Goal: Task Accomplishment & Management: Use online tool/utility

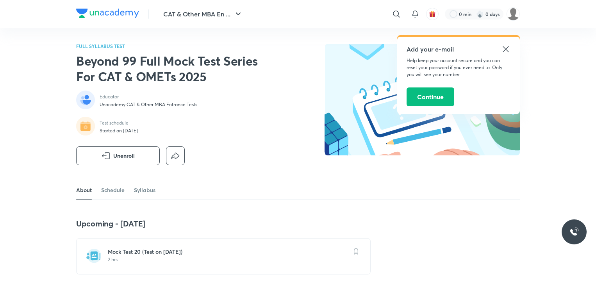
click at [115, 181] on link "Schedule" at bounding box center [112, 190] width 23 height 19
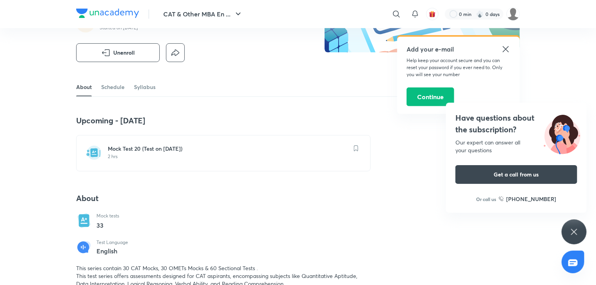
scroll to position [93, 0]
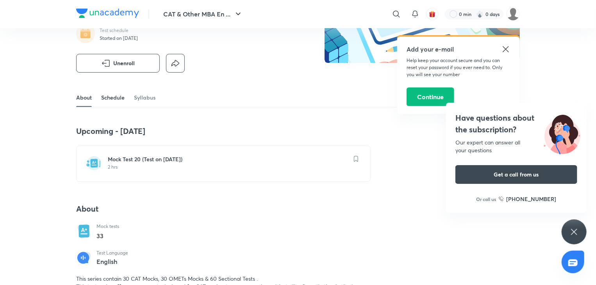
click at [117, 101] on link "Schedule" at bounding box center [112, 97] width 23 height 19
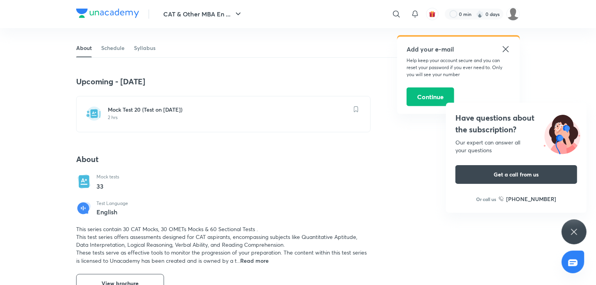
scroll to position [142, 0]
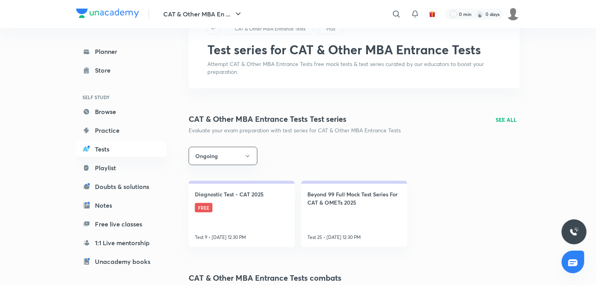
scroll to position [42, 0]
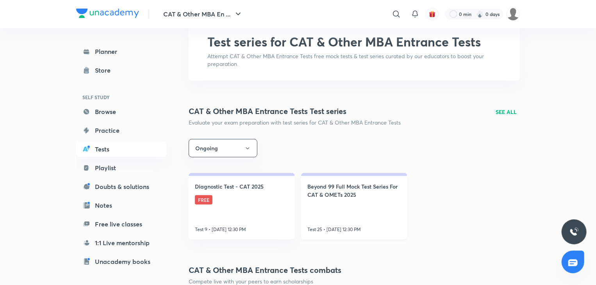
click at [365, 210] on link "Beyond 99 Full Mock Test Series For CAT & OMETs 2025 Test 25 • Oct 5, 12:30 PM" at bounding box center [354, 206] width 106 height 66
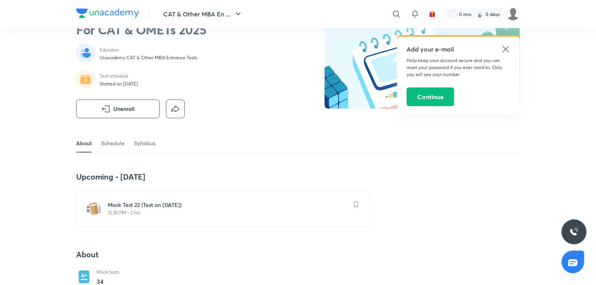
scroll to position [43, 0]
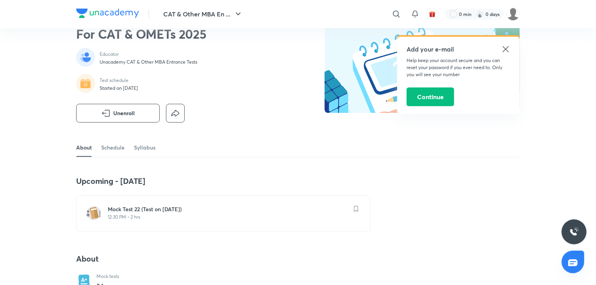
click at [182, 224] on div "Mock Test 22 (Test on 05.10.2025) 12:30 PM • 2 hrs" at bounding box center [223, 214] width 294 height 36
click at [191, 212] on h6 "Mock Test 22 (Test on 05.10.2025)" at bounding box center [228, 209] width 241 height 8
click at [503, 48] on icon at bounding box center [505, 49] width 9 height 9
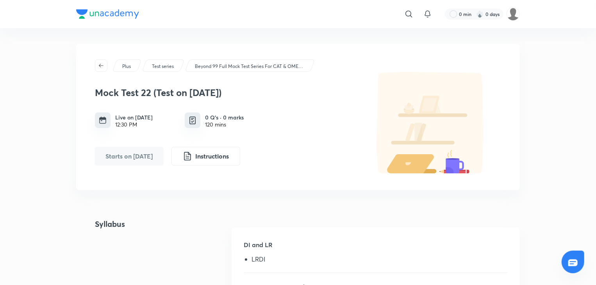
scroll to position [19, 0]
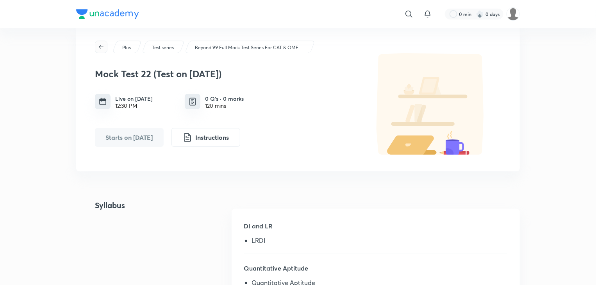
click at [103, 50] on button "button" at bounding box center [101, 47] width 12 height 12
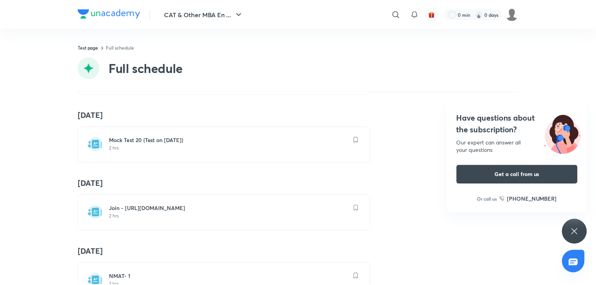
scroll to position [1451, 0]
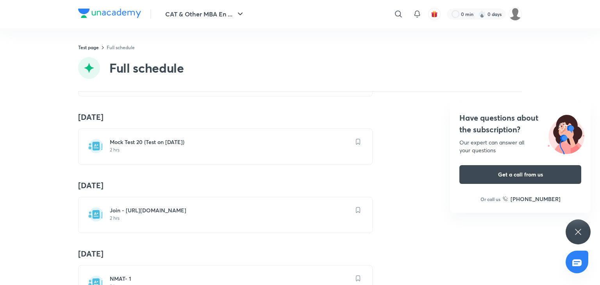
click at [198, 147] on p "2 hrs" at bounding box center [230, 150] width 241 height 6
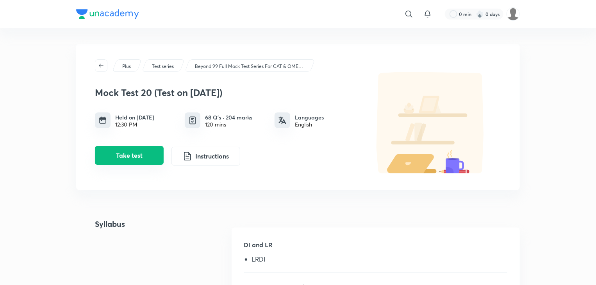
click at [147, 153] on button "Take test" at bounding box center [129, 155] width 69 height 19
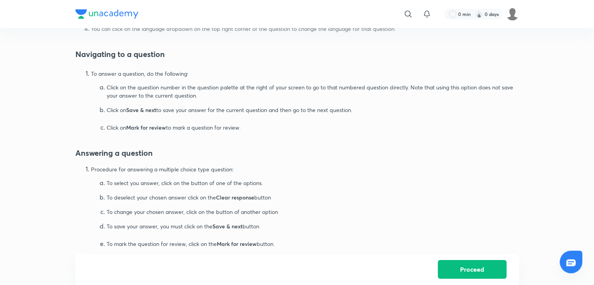
scroll to position [468, 0]
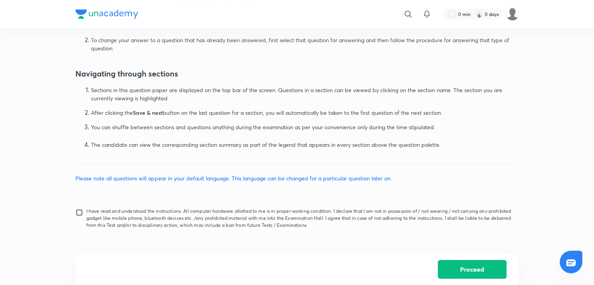
click at [80, 215] on input "I have read and understood the instructions. All computer hardware allotted to …" at bounding box center [80, 219] width 11 height 20
checkbox input "true"
click at [446, 268] on button "Proceed" at bounding box center [472, 268] width 69 height 19
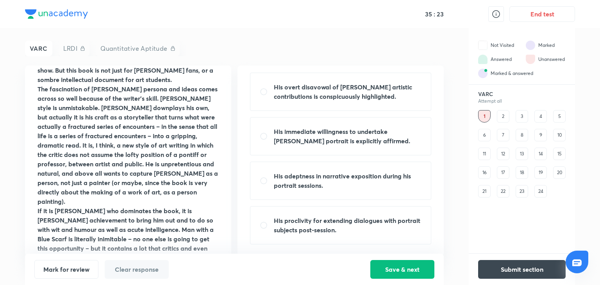
scroll to position [55, 0]
click at [308, 196] on div "His adeptness in narrative exposition during his portrait sessions." at bounding box center [340, 181] width 181 height 38
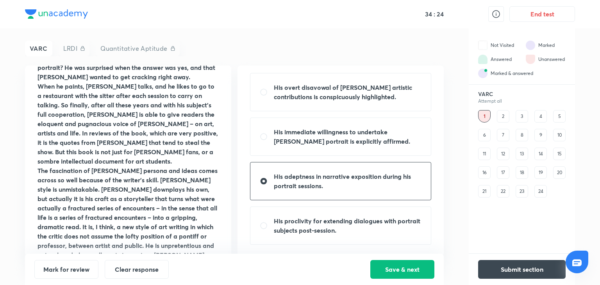
scroll to position [189, 0]
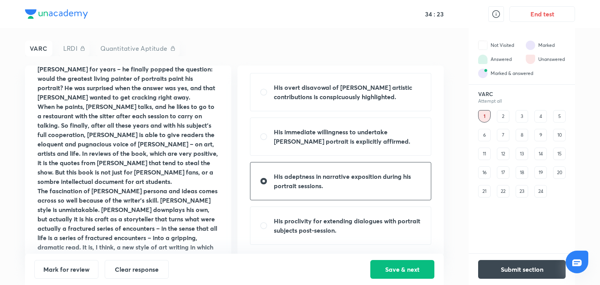
click at [127, 131] on strong "When he paints, Freud talks, and he likes to go to a restaurant with the sitter…" at bounding box center [127, 143] width 180 height 83
click at [306, 234] on p "His proclivity for extending dialogues with portrait subjects post-session." at bounding box center [348, 225] width 148 height 19
radio input "false"
radio input "true"
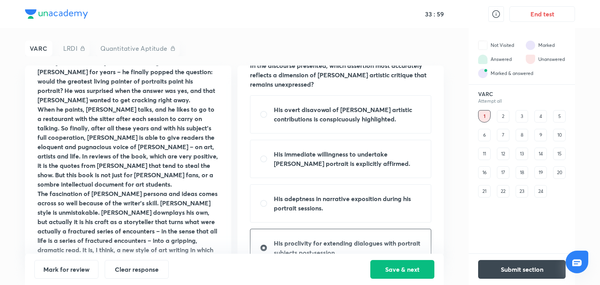
scroll to position [55, 0]
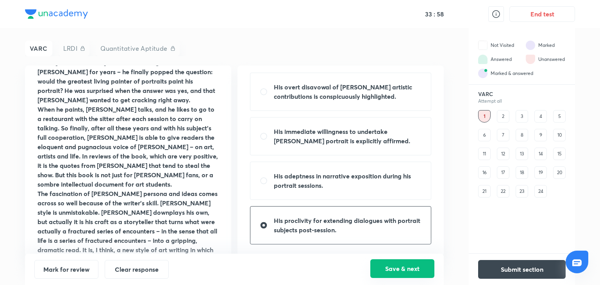
click at [390, 275] on button "Save & next" at bounding box center [402, 268] width 64 height 19
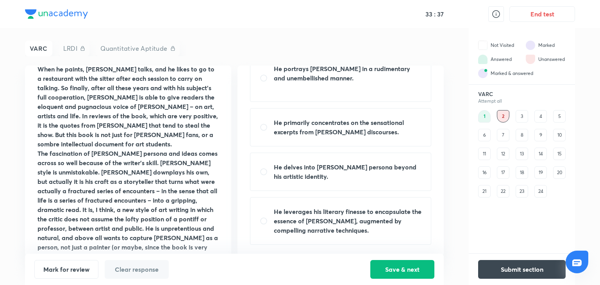
scroll to position [291, 0]
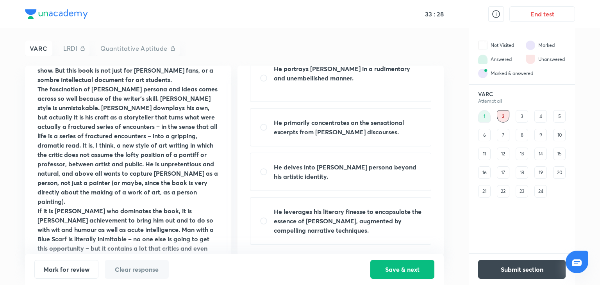
click at [277, 227] on strong "He leverages his literary finesse to encapsulate the essence of Freud, augmente…" at bounding box center [348, 220] width 148 height 27
radio input "true"
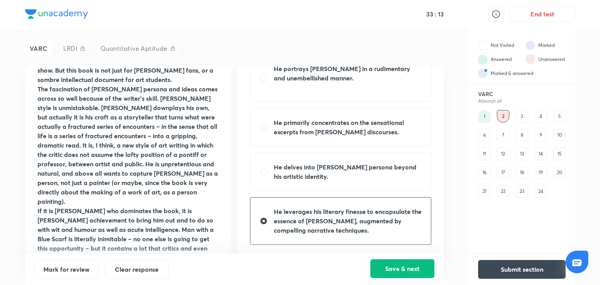
click at [394, 269] on button "Save & next" at bounding box center [402, 268] width 64 height 19
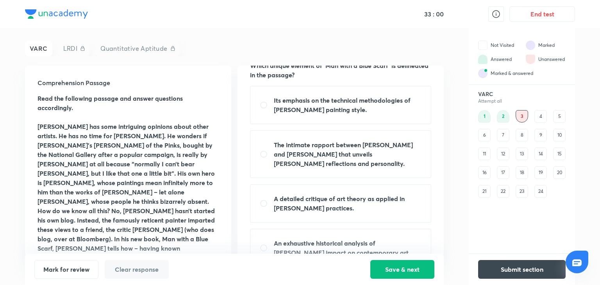
scroll to position [34, 0]
click at [314, 198] on strong "A detailed critique of art theory as applied in Freud's practices." at bounding box center [339, 203] width 131 height 18
radio input "true"
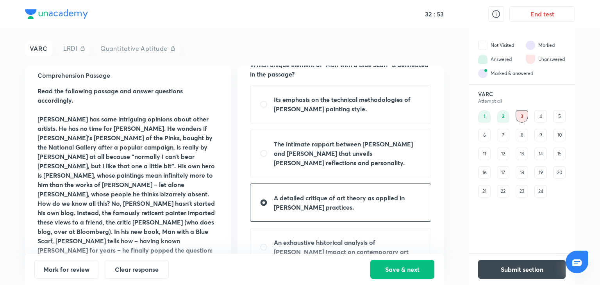
scroll to position [8, 0]
click at [405, 266] on button "Save & next" at bounding box center [402, 268] width 64 height 19
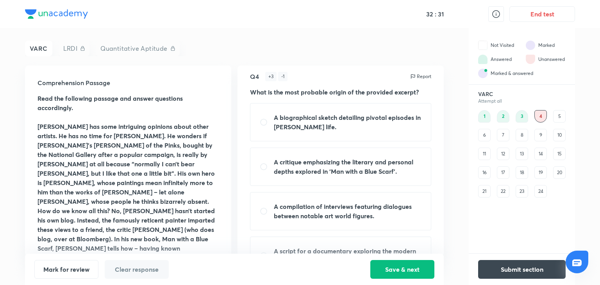
scroll to position [0, 0]
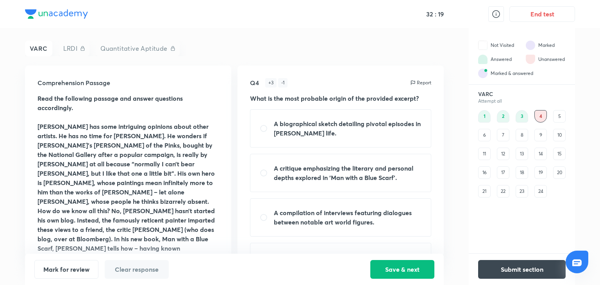
click at [352, 131] on p "A biographical sketch detailing pivotal episodes in Lucian Freud’s life." at bounding box center [348, 128] width 148 height 19
radio input "true"
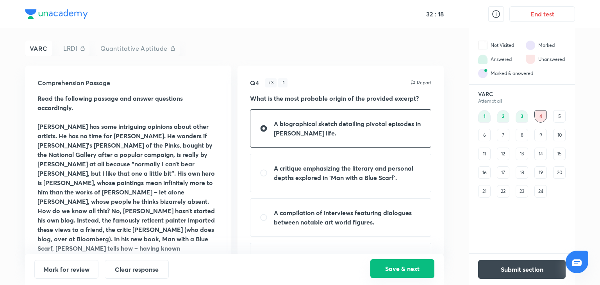
click at [423, 274] on button "Save & next" at bounding box center [402, 268] width 64 height 19
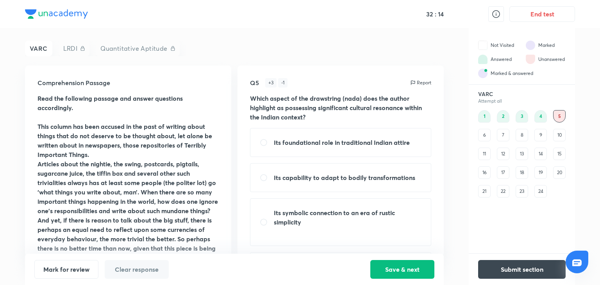
click at [501, 177] on div "17" at bounding box center [503, 172] width 12 height 12
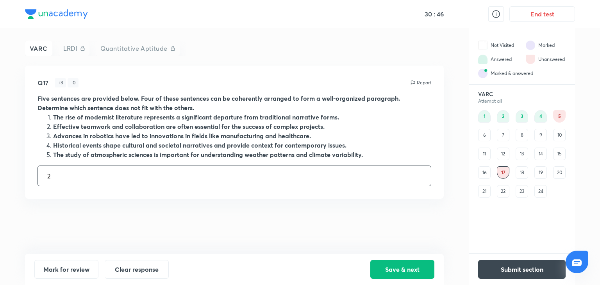
type input "2"
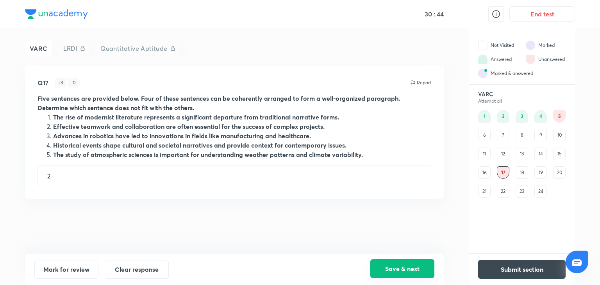
click at [388, 268] on button "Save & next" at bounding box center [402, 268] width 64 height 19
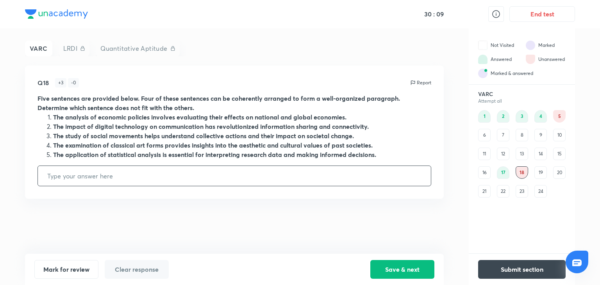
click at [296, 176] on input "text" at bounding box center [234, 176] width 393 height 20
type input "4"
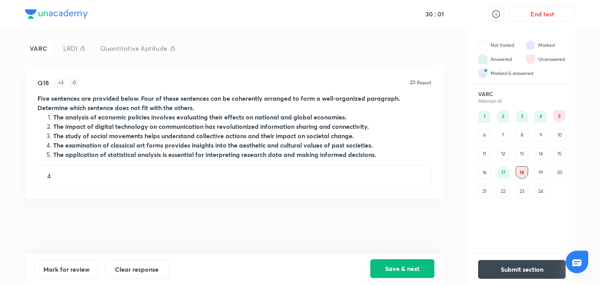
click at [408, 269] on button "Save & next" at bounding box center [402, 268] width 64 height 19
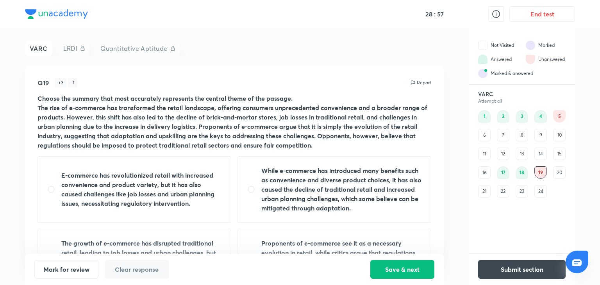
click at [130, 196] on strong "E-commerce has revolutionized retail with increased convenience and product var…" at bounding box center [137, 189] width 153 height 36
radio input "true"
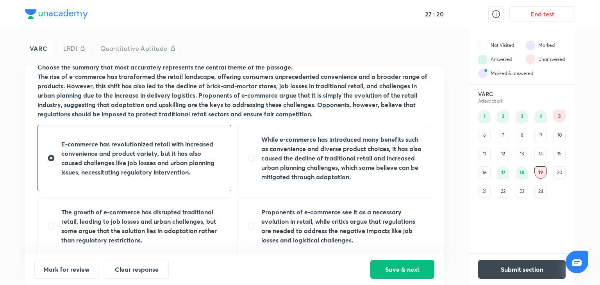
scroll to position [31, 0]
click at [395, 269] on button "Save & next" at bounding box center [402, 268] width 64 height 19
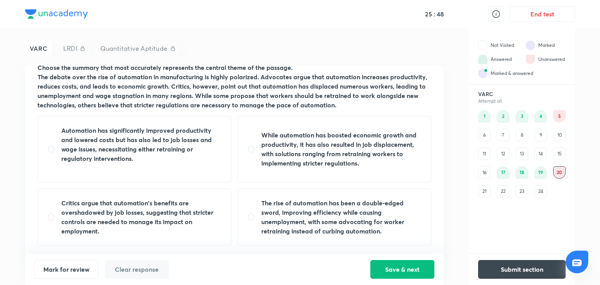
click at [148, 144] on strong "Automation has significantly improved productivity and lowered costs but has al…" at bounding box center [136, 144] width 150 height 36
radio input "true"
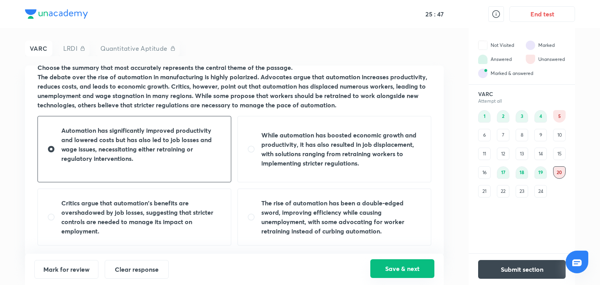
click at [387, 266] on button "Save & next" at bounding box center [402, 268] width 64 height 19
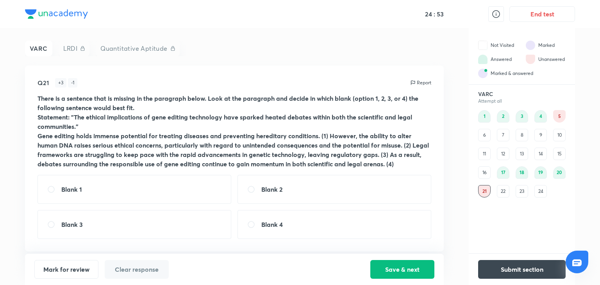
click at [506, 193] on div "22" at bounding box center [503, 191] width 12 height 12
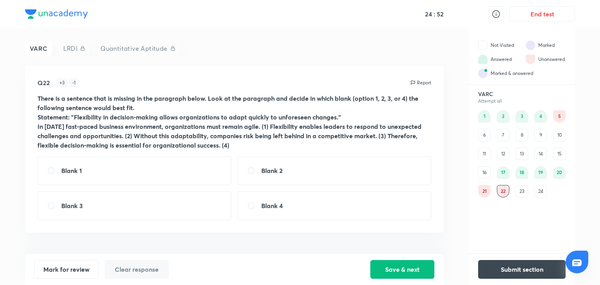
click at [519, 193] on div "23" at bounding box center [521, 191] width 12 height 12
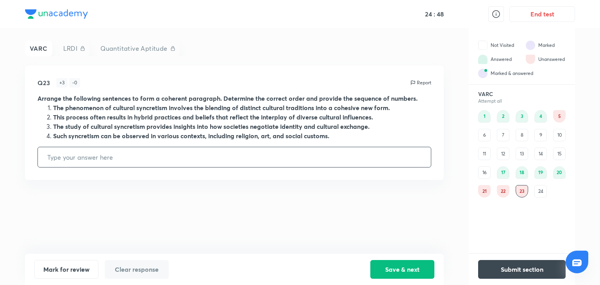
click at [483, 188] on div "21" at bounding box center [484, 191] width 12 height 12
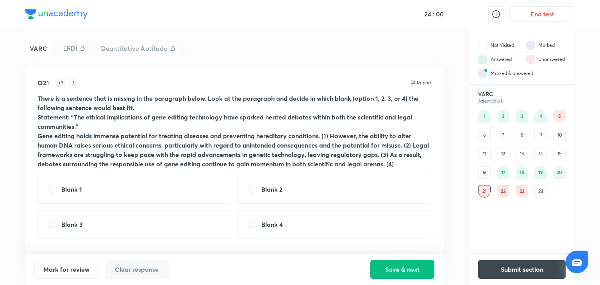
click at [316, 190] on div "Blank 2" at bounding box center [334, 189] width 194 height 29
radio input "true"
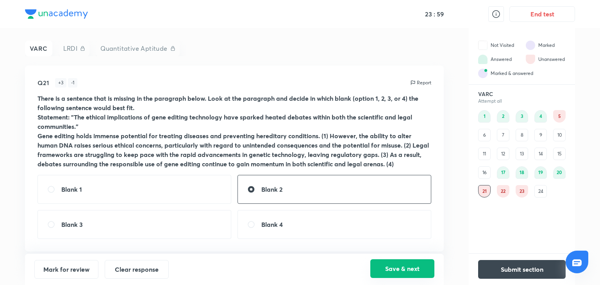
click at [388, 271] on button "Save & next" at bounding box center [402, 268] width 64 height 19
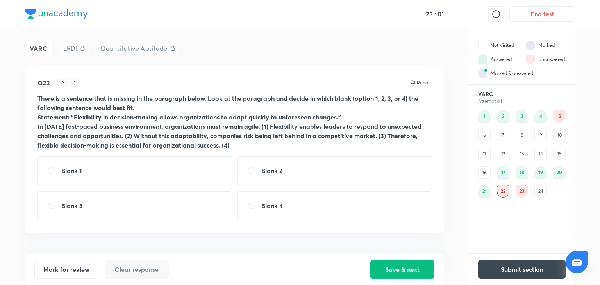
click at [225, 177] on div "Blank 1" at bounding box center [134, 170] width 194 height 29
radio input "true"
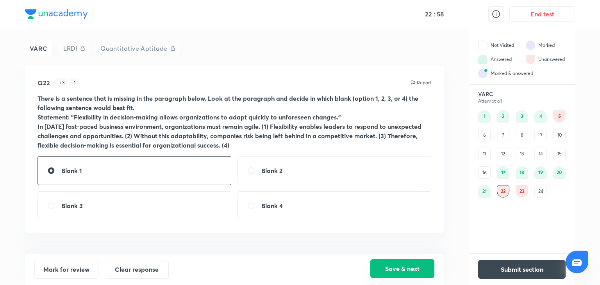
click at [397, 264] on button "Save & next" at bounding box center [402, 268] width 64 height 19
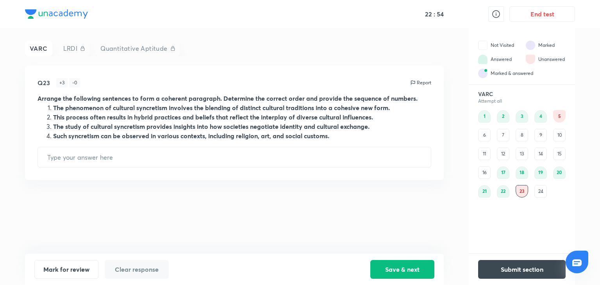
click at [544, 188] on div "24" at bounding box center [540, 191] width 12 height 12
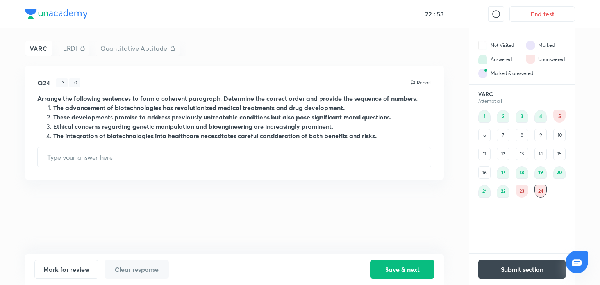
click at [559, 110] on div "5" at bounding box center [559, 116] width 12 height 12
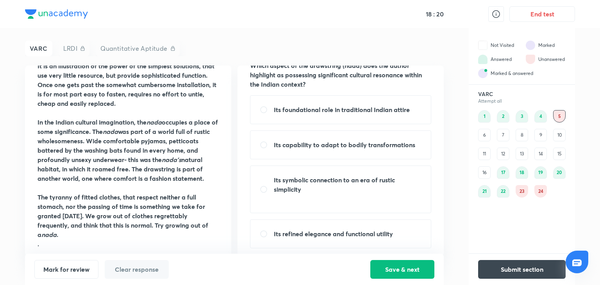
scroll to position [34, 0]
click at [341, 108] on strong "Its foundational role in traditional Indian attire" at bounding box center [342, 109] width 136 height 8
radio input "true"
click at [407, 273] on button "Save & next" at bounding box center [402, 268] width 64 height 19
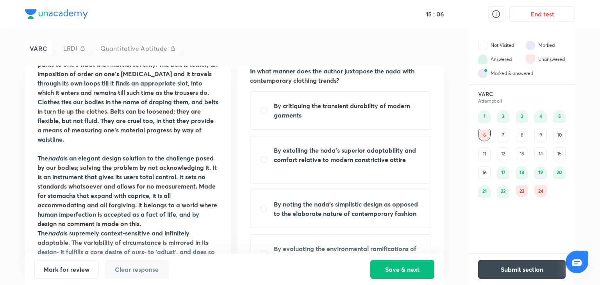
scroll to position [249, 0]
click at [266, 168] on div "By extolling the nada’s superior adaptability and comfort relative to modern co…" at bounding box center [340, 160] width 181 height 48
radio input "true"
click at [400, 264] on button "Save & next" at bounding box center [402, 268] width 64 height 19
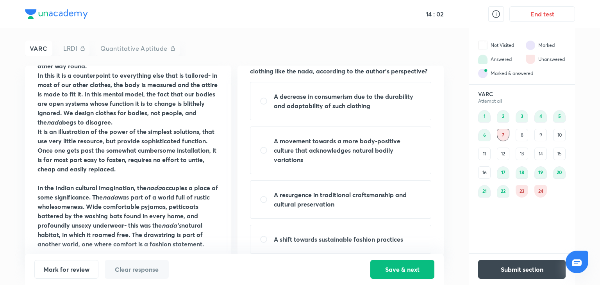
scroll to position [463, 0]
click at [291, 138] on strong "A movement towards a more body-positive culture that acknowledges natural bodil…" at bounding box center [337, 150] width 127 height 27
radio input "true"
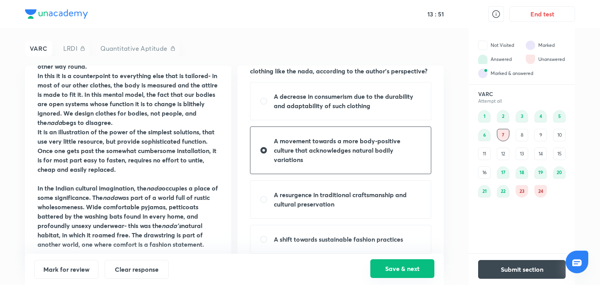
click at [392, 272] on button "Save & next" at bounding box center [402, 268] width 64 height 19
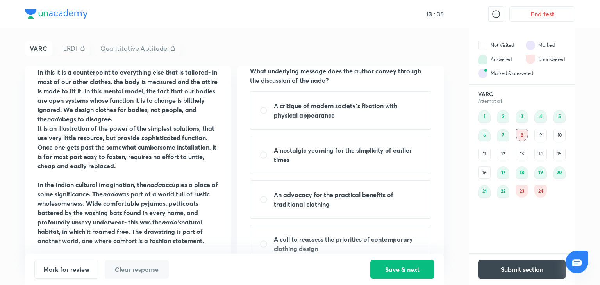
scroll to position [46, 0]
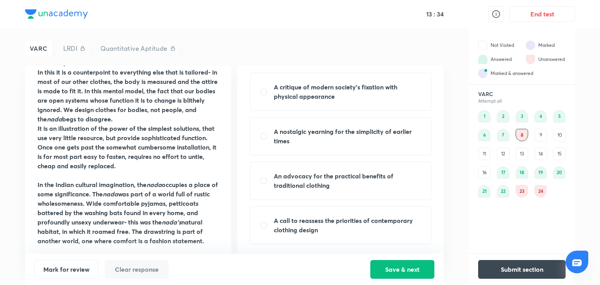
click at [373, 224] on strong "A call to reassess the priorities of contemporary clothing design" at bounding box center [343, 225] width 139 height 18
radio input "true"
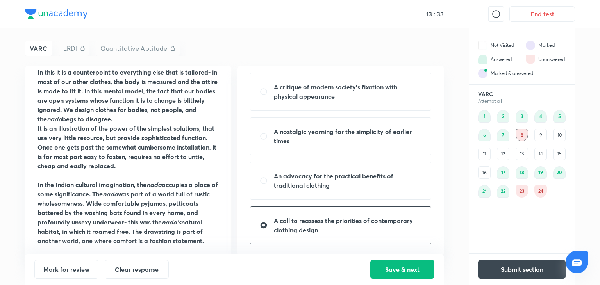
scroll to position [544, 0]
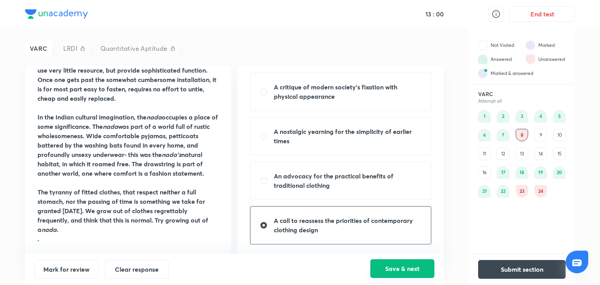
click at [381, 267] on button "Save & next" at bounding box center [402, 268] width 64 height 19
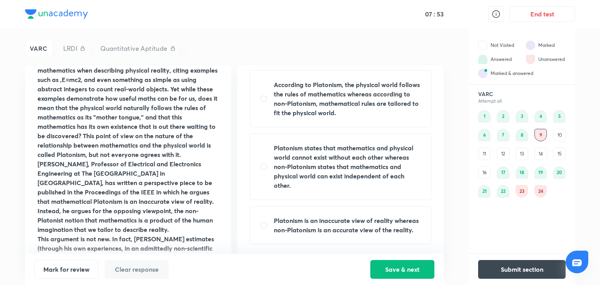
scroll to position [111, 0]
click at [321, 115] on strong "According to Platonism, the physical world follows the rules of mathematics whe…" at bounding box center [347, 99] width 146 height 36
radio input "true"
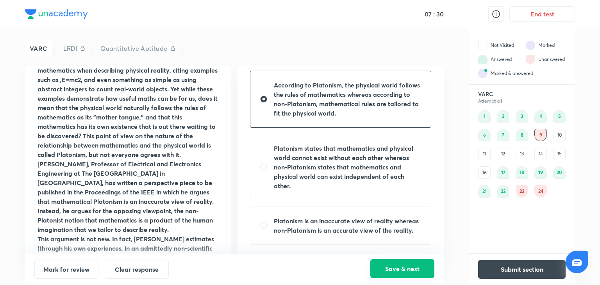
click at [412, 269] on button "Save & next" at bounding box center [402, 268] width 64 height 19
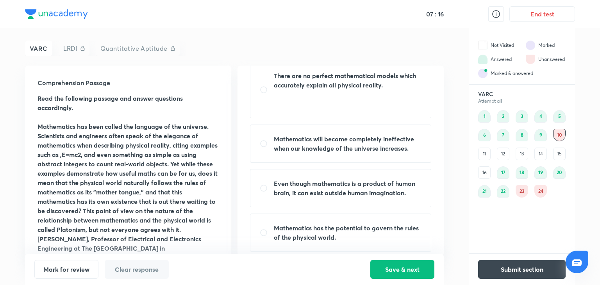
scroll to position [48, 0]
click at [316, 97] on p at bounding box center [348, 93] width 148 height 9
radio input "true"
click at [395, 265] on button "Save & next" at bounding box center [402, 268] width 64 height 19
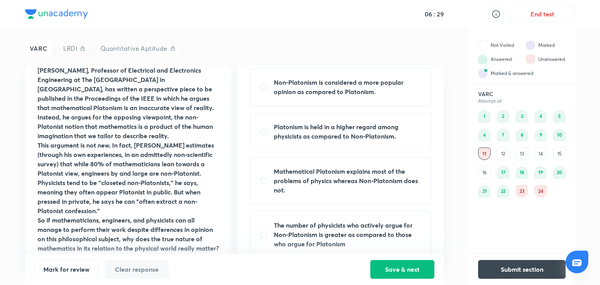
scroll to position [0, 0]
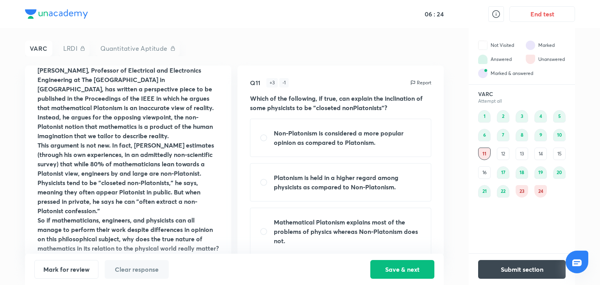
click at [517, 153] on div "13" at bounding box center [521, 154] width 12 height 12
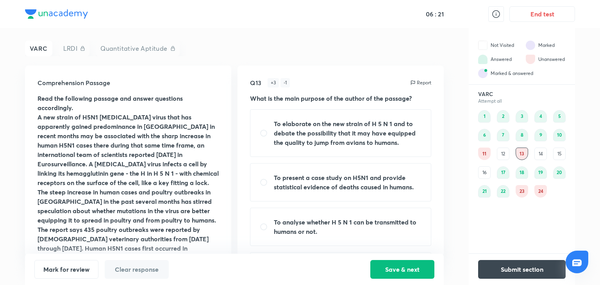
click at [504, 153] on div "12" at bounding box center [503, 154] width 12 height 12
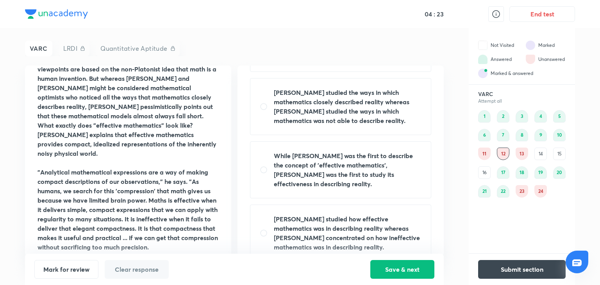
scroll to position [103, 0]
click at [281, 222] on strong "Wigner studied how effective mathematics was in describing reality whereas Abbo…" at bounding box center [347, 234] width 146 height 36
radio input "true"
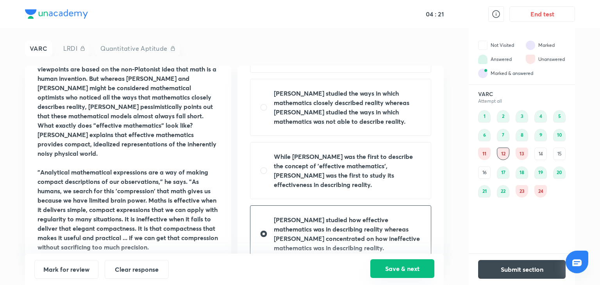
click at [389, 269] on button "Save & next" at bounding box center [402, 268] width 64 height 19
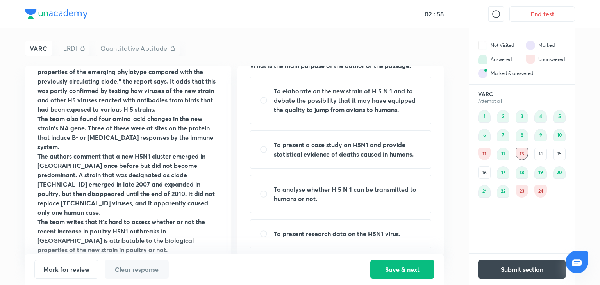
scroll to position [34, 0]
click at [292, 190] on strong "To analyse whether H 5 N 1 can be transmitted to humans or not." at bounding box center [345, 193] width 143 height 18
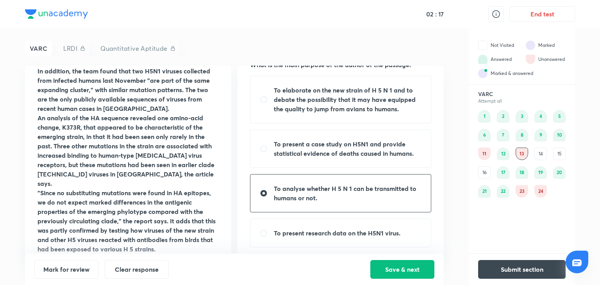
scroll to position [412, 0]
click at [289, 221] on div "To present research data on the H5N1 virus." at bounding box center [340, 233] width 181 height 29
radio input "false"
radio input "true"
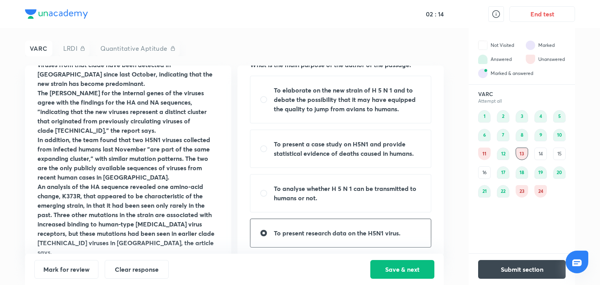
scroll to position [342, 0]
click at [267, 201] on div "To analyse whether H 5 N 1 can be transmitted to humans or not." at bounding box center [340, 193] width 181 height 38
radio input "true"
radio input "false"
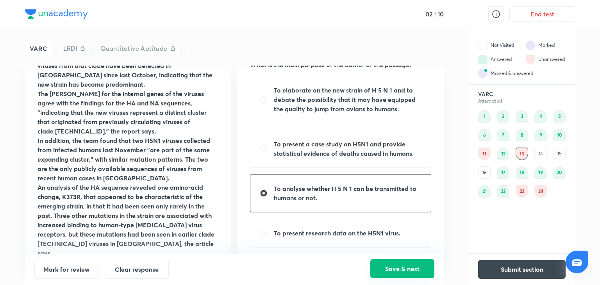
click at [403, 273] on button "Save & next" at bounding box center [402, 268] width 64 height 19
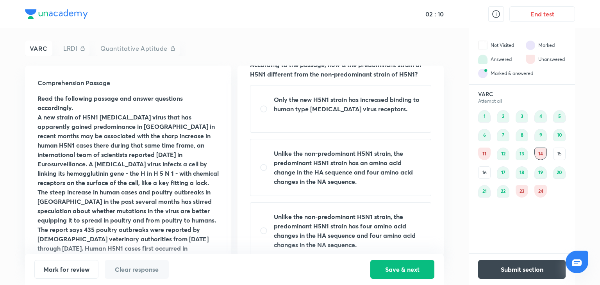
scroll to position [0, 0]
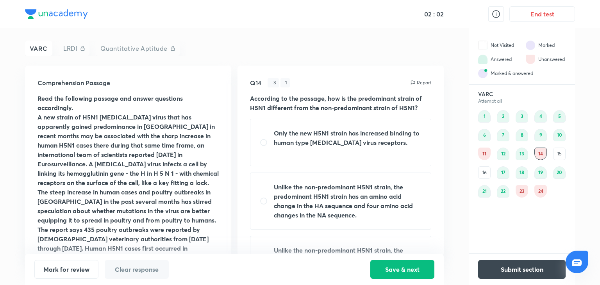
click at [484, 153] on div "11" at bounding box center [484, 154] width 12 height 12
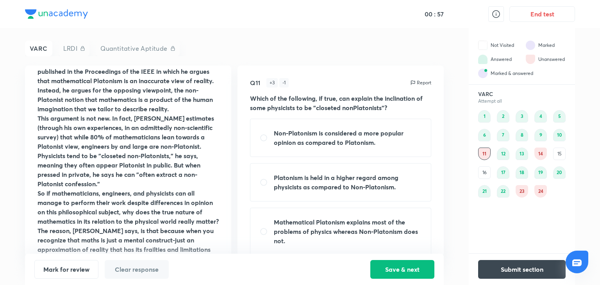
click at [303, 141] on strong "Non-Platonism is considered a more popular opinion as compared to Platonism." at bounding box center [339, 138] width 130 height 18
radio input "true"
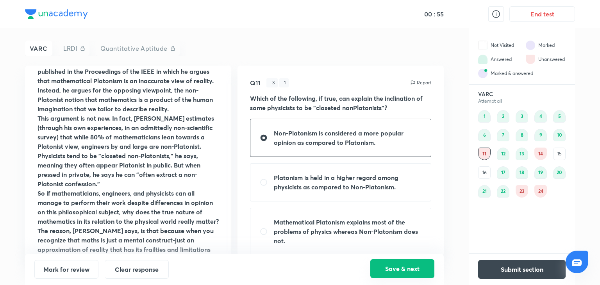
click at [394, 268] on button "Save & next" at bounding box center [402, 268] width 64 height 19
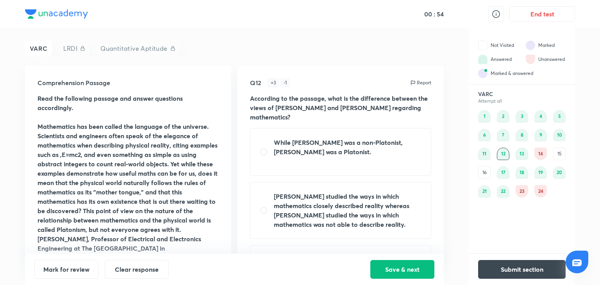
click at [531, 157] on div "1 2 3 4 5 6 7 8 9 10 11 12 13 14 15 16 17 18 19 20 21 22 23 24" at bounding box center [521, 153] width 87 height 87
click at [534, 156] on div "1 2 3 4 5 6 7 8 9 10 11 12 13 14 15 16 17 18 19 20 21 22 23 24" at bounding box center [521, 153] width 87 height 87
click at [535, 156] on div "14" at bounding box center [540, 154] width 12 height 12
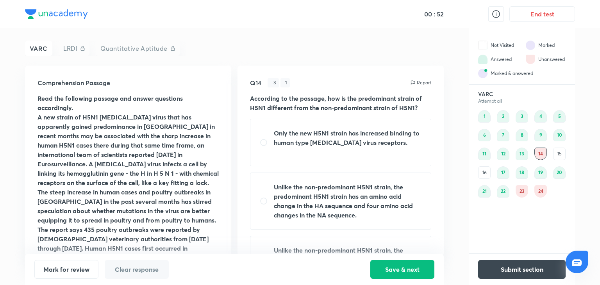
click at [562, 155] on div "15" at bounding box center [559, 154] width 12 height 12
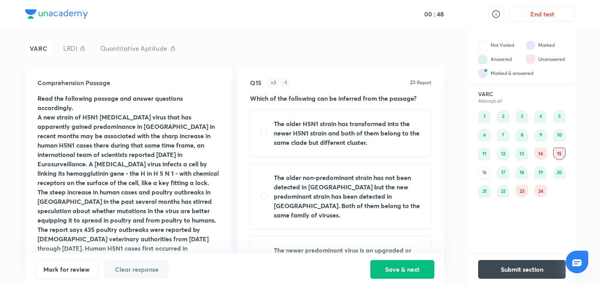
click at [483, 173] on div "16" at bounding box center [484, 172] width 12 height 12
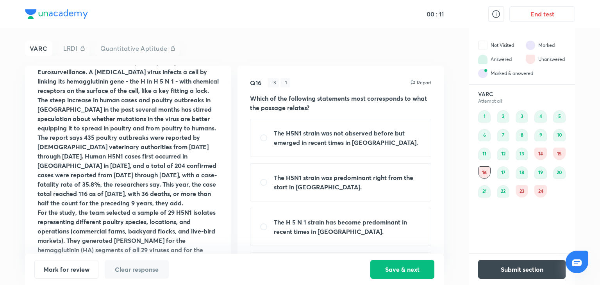
scroll to position [46, 0]
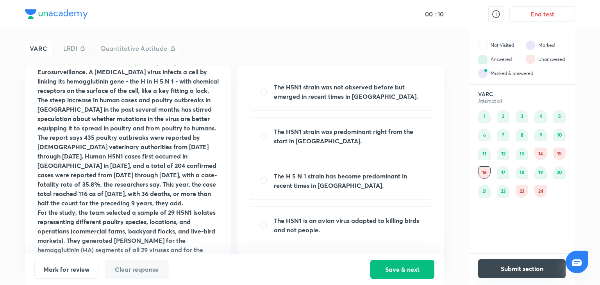
click at [515, 268] on button "Submit section" at bounding box center [521, 268] width 87 height 19
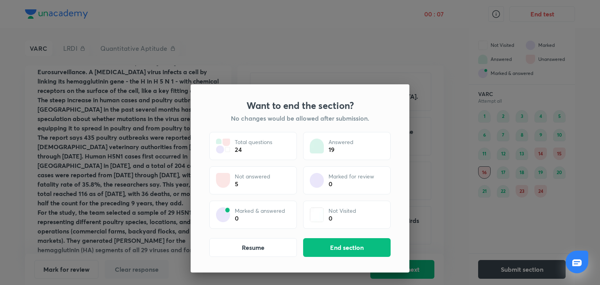
click at [333, 237] on div "Want to end the section? No changes would be allowed after submission. Total qu…" at bounding box center [300, 178] width 219 height 188
click at [330, 243] on button "End section" at bounding box center [346, 246] width 87 height 19
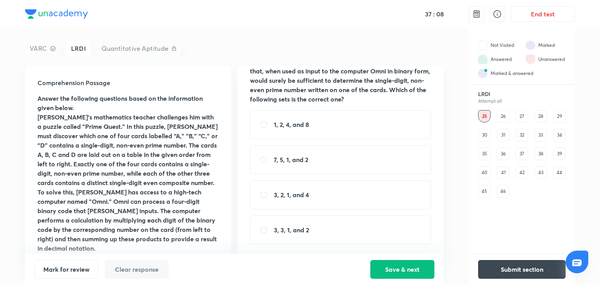
scroll to position [0, 0]
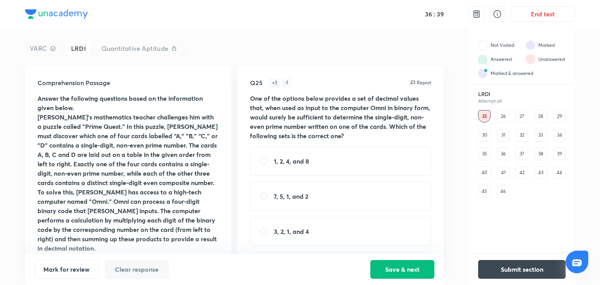
click at [377, 144] on div "Q25 + 3 - 1 Report One of the options below provides a set of decimal values th…" at bounding box center [340, 161] width 206 height 191
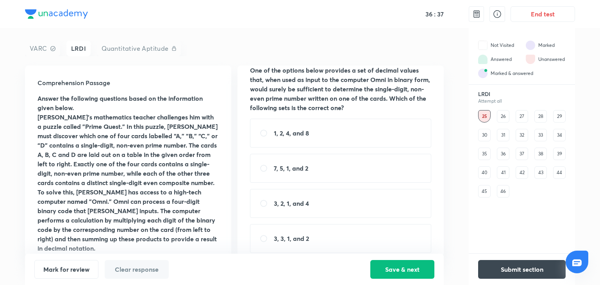
scroll to position [37, 0]
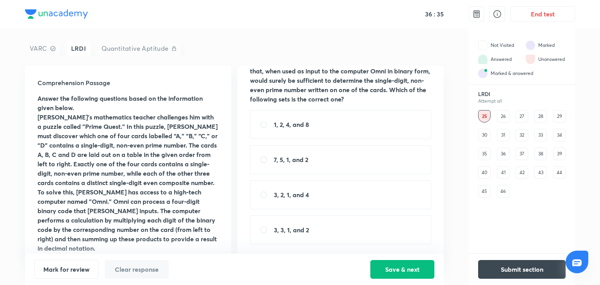
click at [480, 135] on div "30" at bounding box center [484, 135] width 12 height 12
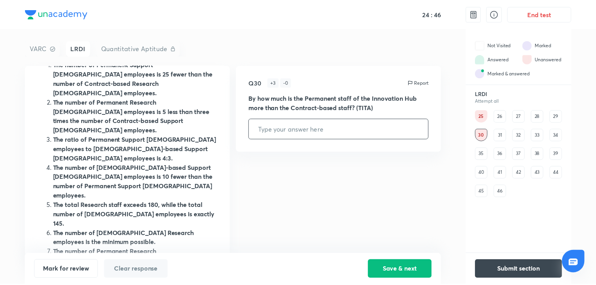
scroll to position [103, 0]
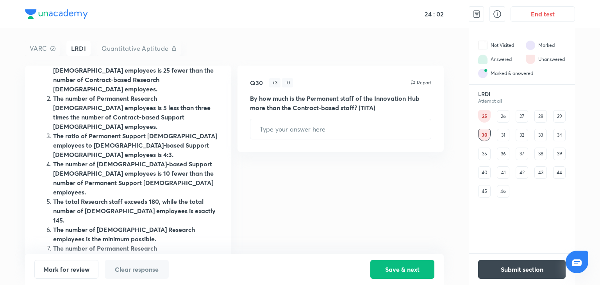
click at [537, 23] on div "End test" at bounding box center [522, 14] width 106 height 28
click at [536, 15] on button "End test" at bounding box center [542, 13] width 64 height 16
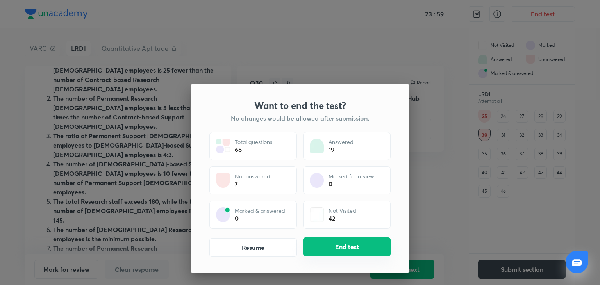
click at [356, 244] on button "End test" at bounding box center [346, 246] width 87 height 19
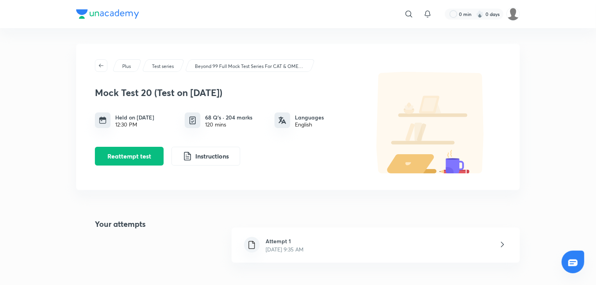
click at [350, 257] on div "Attempt 1 Oct 3, 2025, 9:35 AM" at bounding box center [376, 245] width 288 height 35
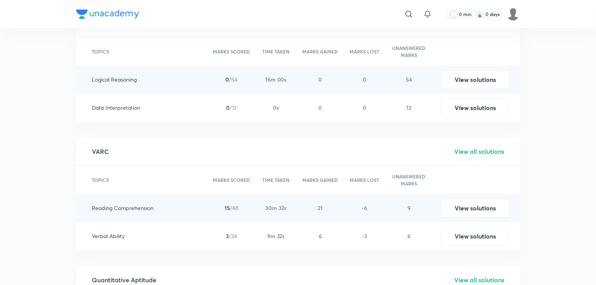
scroll to position [1112, 0]
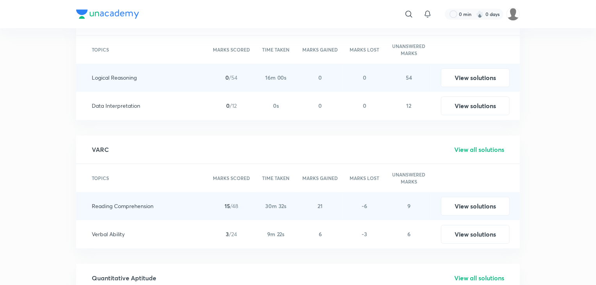
click at [474, 148] on h5 "View all solutions" at bounding box center [479, 149] width 50 height 9
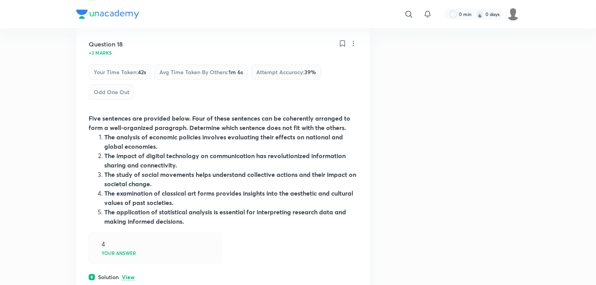
scroll to position [21778, 0]
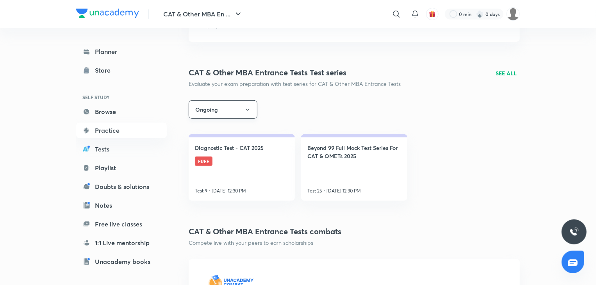
click at [227, 113] on button "Ongoing" at bounding box center [223, 109] width 69 height 18
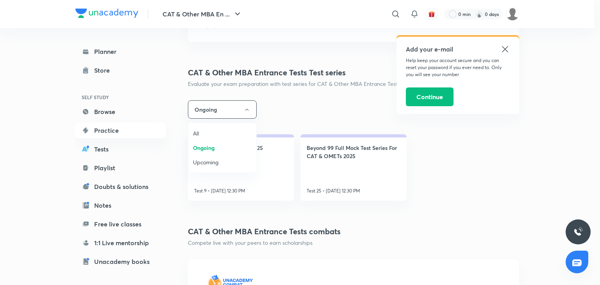
click at [218, 130] on span "All" at bounding box center [222, 133] width 59 height 8
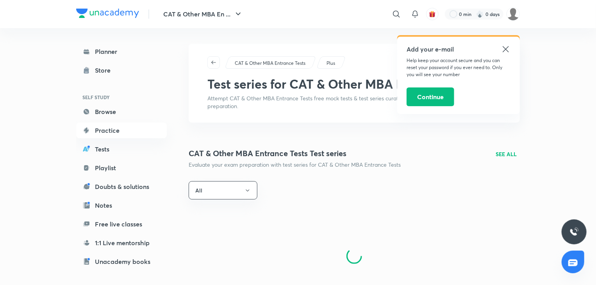
click at [506, 48] on icon at bounding box center [505, 49] width 9 height 9
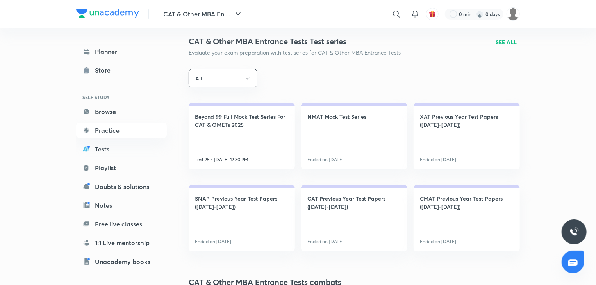
scroll to position [112, 0]
click at [233, 146] on link "Beyond 99 Full Mock Test Series For CAT & OMETs 2025 Test 25 • Oct 5, 12:30 PM" at bounding box center [242, 136] width 106 height 66
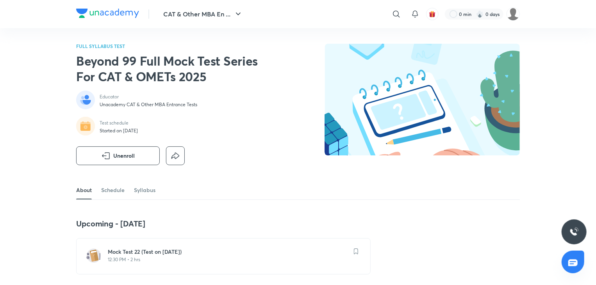
scroll to position [42, 0]
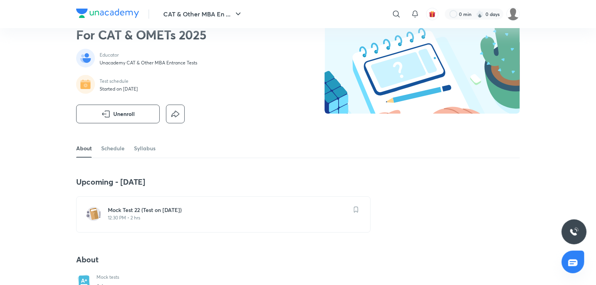
click at [186, 209] on h6 "Mock Test 22 (Test on 05.10.2025)" at bounding box center [228, 210] width 241 height 8
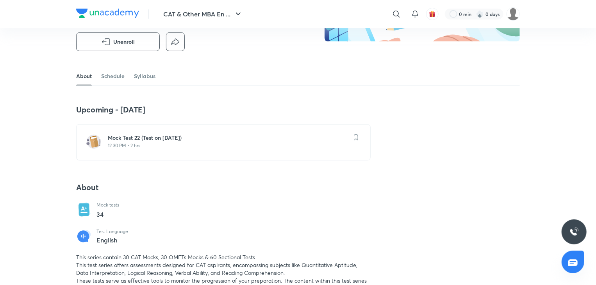
scroll to position [114, 0]
click at [188, 134] on h6 "Mock Test 22 (Test on 05.10.2025)" at bounding box center [228, 138] width 241 height 8
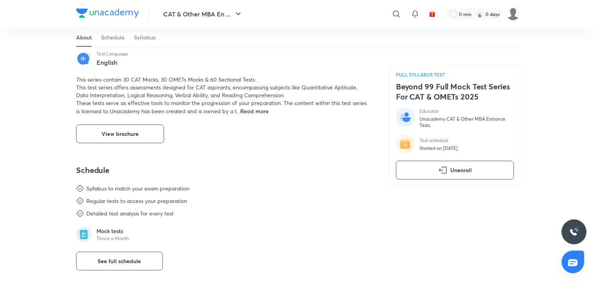
scroll to position [291, 0]
click at [124, 258] on span "See full schedule" at bounding box center [119, 262] width 43 height 8
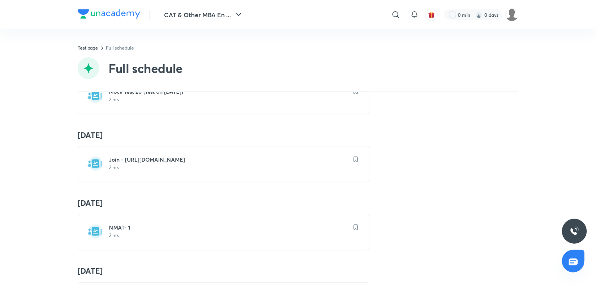
scroll to position [1483, 0]
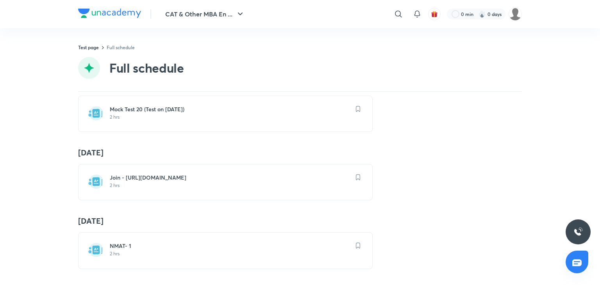
click at [208, 180] on h6 "Join - https://unacademyplatinumcat.graphy.com/single-checkout/68d52ad1ba1ff77d…" at bounding box center [230, 178] width 241 height 8
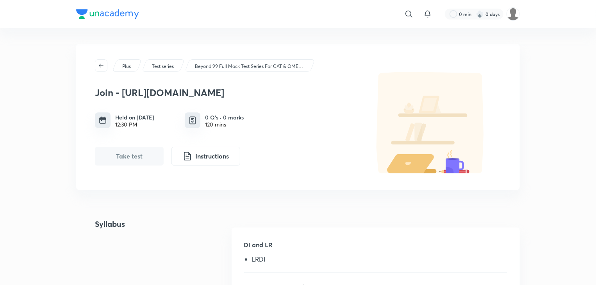
click at [129, 98] on h3 "Join - https://unacademyplatinumcat.graphy.com/single-checkout/68d52ad1ba1ff77d…" at bounding box center [226, 92] width 262 height 11
click at [100, 64] on icon "button" at bounding box center [101, 65] width 6 height 6
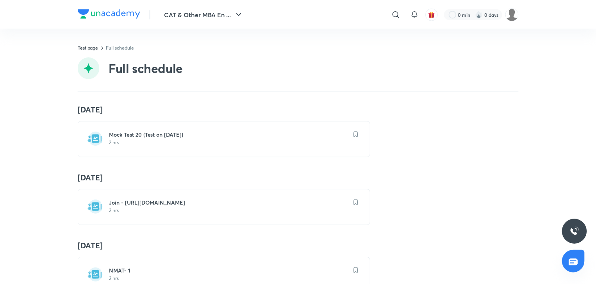
scroll to position [1509, 0]
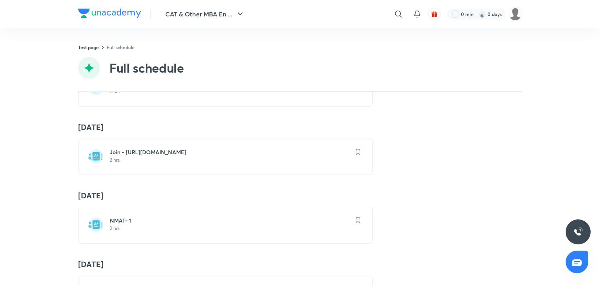
click at [166, 226] on p "2 hrs" at bounding box center [230, 228] width 241 height 6
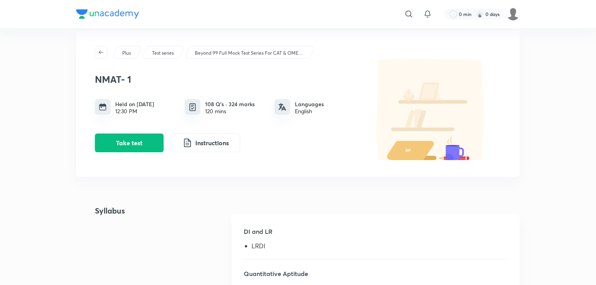
scroll to position [12, 0]
click at [98, 53] on icon "button" at bounding box center [101, 53] width 6 height 6
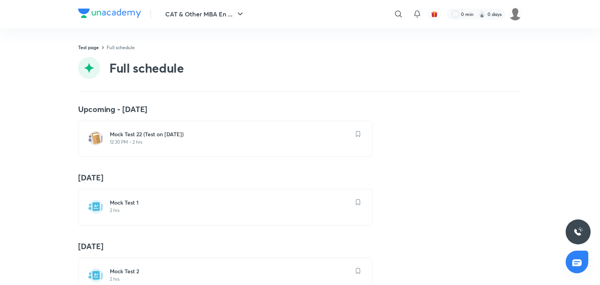
scroll to position [11, 0]
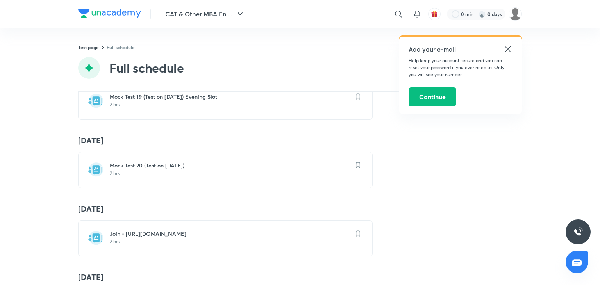
scroll to position [1428, 0]
click at [139, 229] on h6 "Join - [URL][DOMAIN_NAME]" at bounding box center [230, 233] width 241 height 8
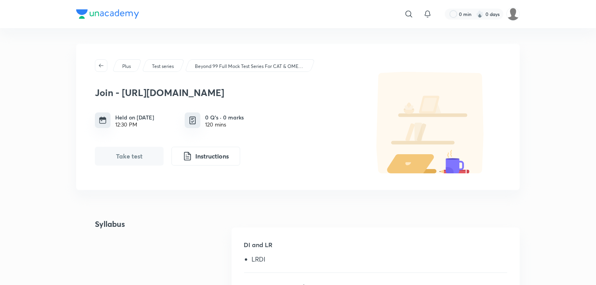
click at [146, 165] on button "Take test" at bounding box center [129, 156] width 69 height 19
click at [180, 164] on button "Instructions" at bounding box center [205, 155] width 69 height 19
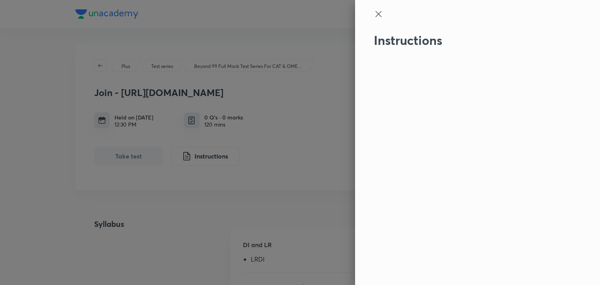
click at [379, 24] on div at bounding box center [464, 20] width 181 height 23
click at [378, 9] on div "Instructions" at bounding box center [477, 142] width 245 height 285
click at [380, 18] on icon at bounding box center [378, 13] width 9 height 9
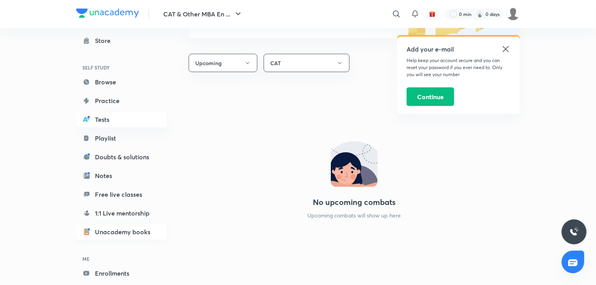
scroll to position [66, 0]
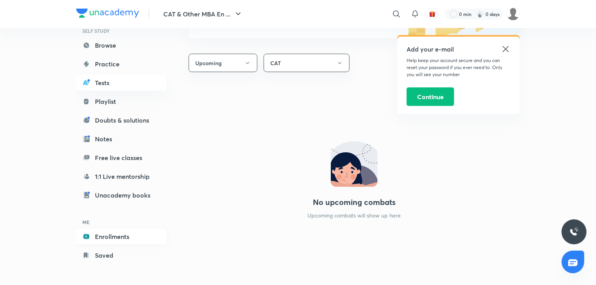
click at [123, 236] on link "Enrollments" at bounding box center [121, 237] width 91 height 16
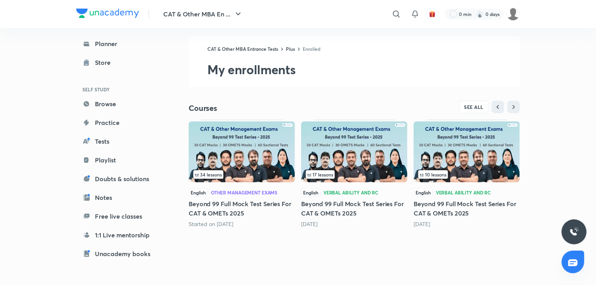
scroll to position [7, 0]
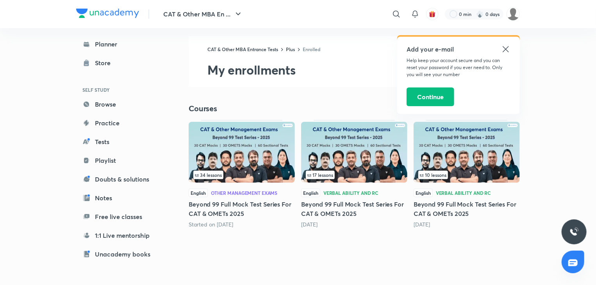
click at [369, 161] on img at bounding box center [354, 152] width 106 height 61
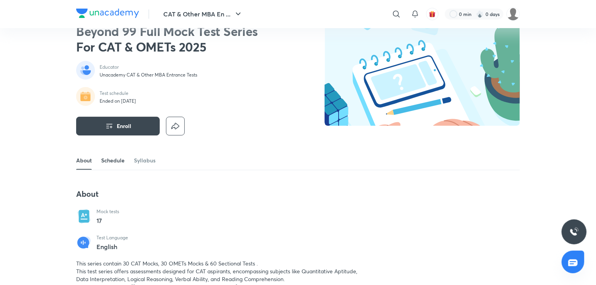
click at [120, 160] on link "Schedule" at bounding box center [112, 160] width 23 height 19
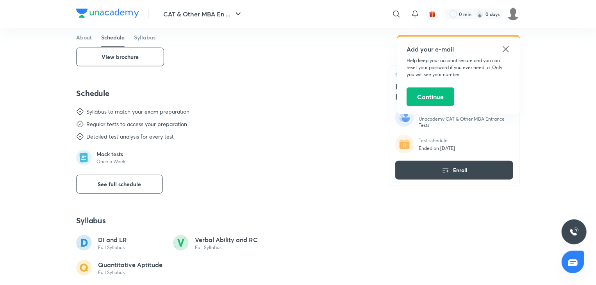
scroll to position [286, 0]
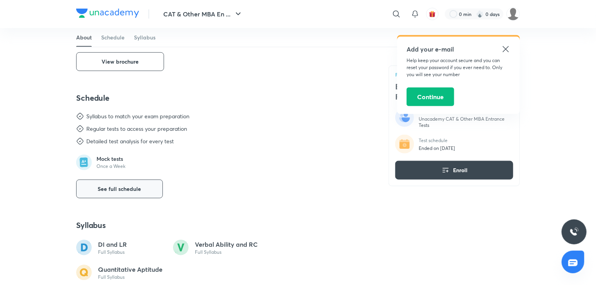
click at [137, 197] on button "See full schedule" at bounding box center [119, 189] width 87 height 19
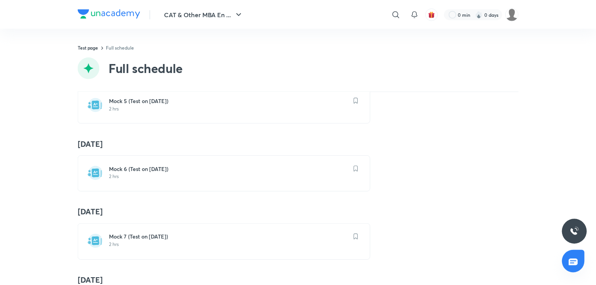
scroll to position [937, 0]
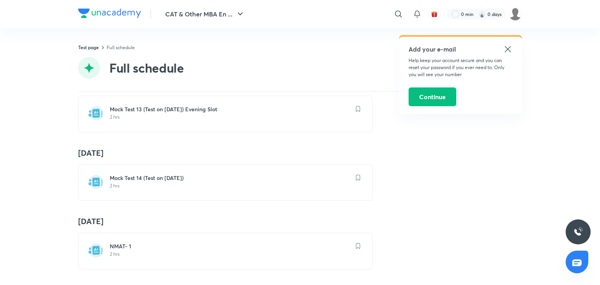
click at [199, 174] on h6 "Mock Test 14 (Test on 21.09.2025)" at bounding box center [230, 178] width 241 height 8
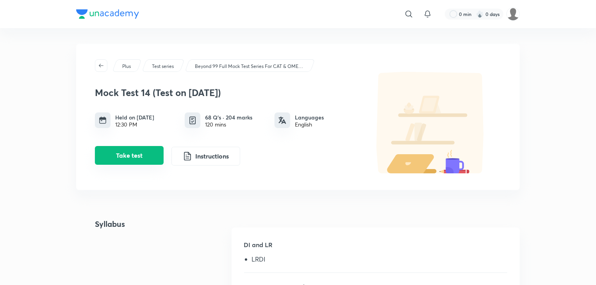
click at [139, 160] on button "Take test" at bounding box center [129, 155] width 69 height 19
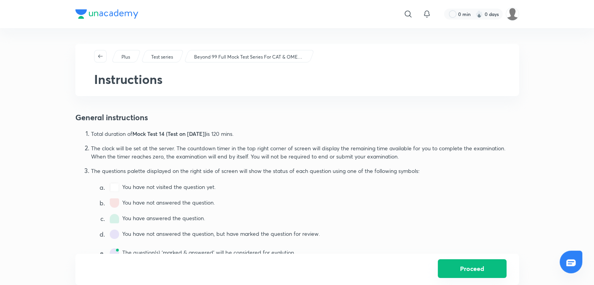
click at [462, 271] on button "Proceed" at bounding box center [472, 268] width 69 height 19
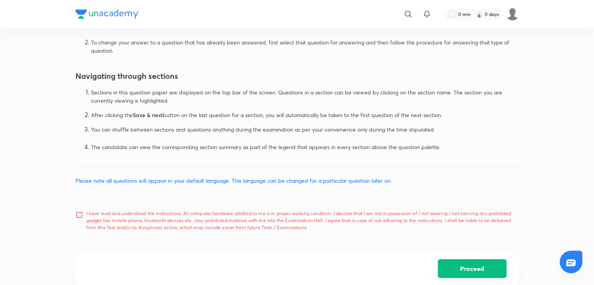
scroll to position [468, 0]
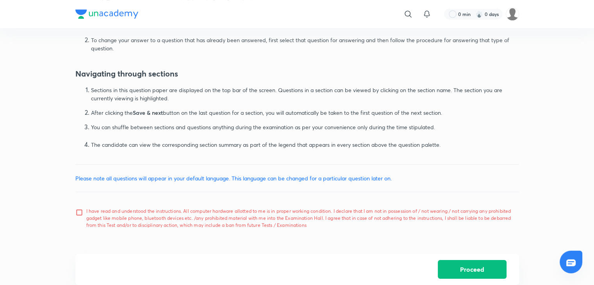
click at [291, 226] on p "I have read and understood the instructions. All computer hardware allotted to …" at bounding box center [299, 218] width 426 height 21
click at [86, 226] on input "I have read and understood the instructions. All computer hardware allotted to …" at bounding box center [80, 219] width 11 height 20
checkbox input "true"
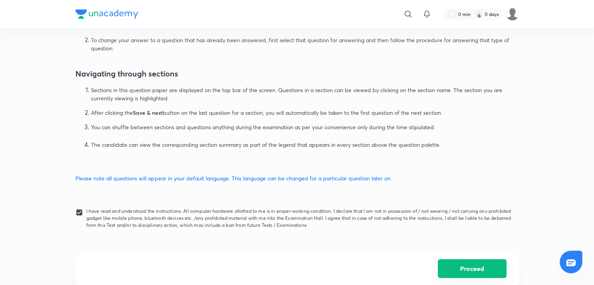
click at [453, 269] on button "Proceed" at bounding box center [472, 268] width 69 height 19
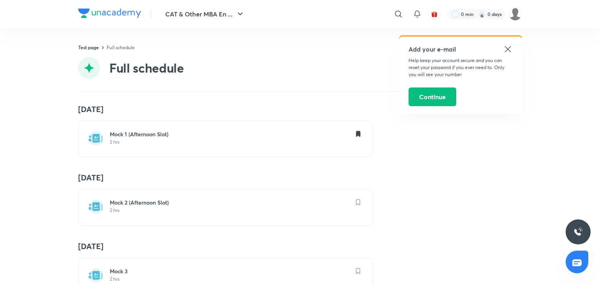
click at [8, 3] on header "CAT & Other MBA En ... ​ Add your e-mail Help keep your account secure and you …" at bounding box center [300, 14] width 600 height 28
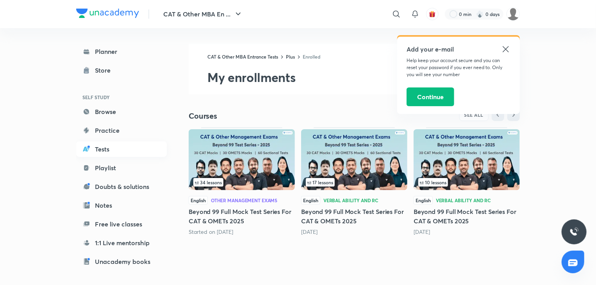
click at [142, 149] on link "Tests" at bounding box center [121, 149] width 91 height 16
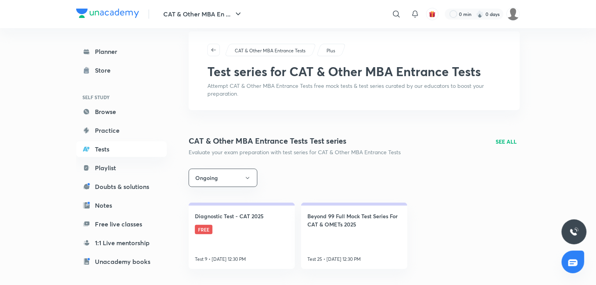
scroll to position [14, 0]
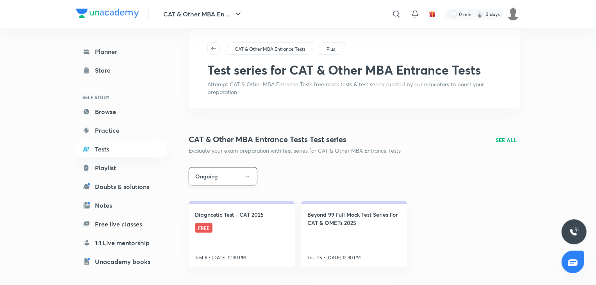
click at [217, 183] on button "Ongoing" at bounding box center [223, 176] width 69 height 18
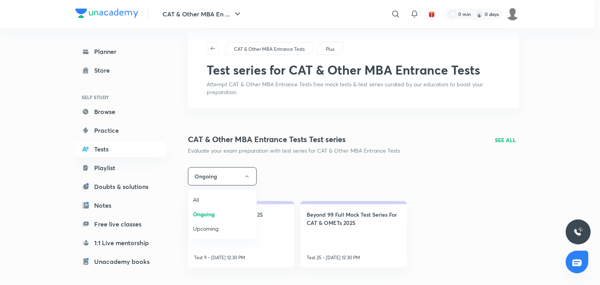
click at [198, 199] on span "All" at bounding box center [222, 200] width 59 height 8
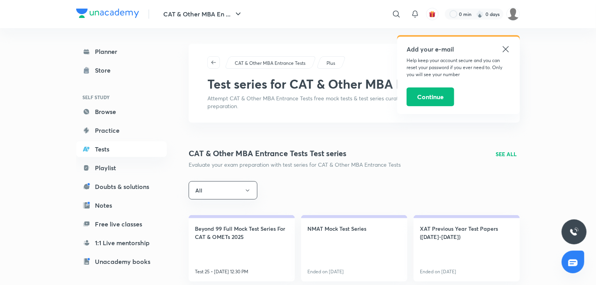
click at [501, 159] on div "CAT & Other MBA Entrance Tests Test series Evaluate your exam preparation with …" at bounding box center [354, 158] width 331 height 21
click at [501, 158] on p "SEE ALL" at bounding box center [506, 154] width 21 height 8
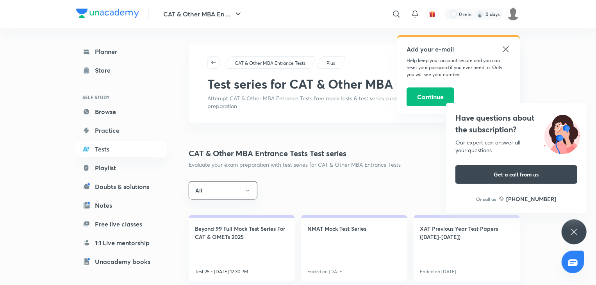
click at [501, 157] on div "Have questions about the subscription? Our expert can answer all your questions…" at bounding box center [516, 158] width 141 height 110
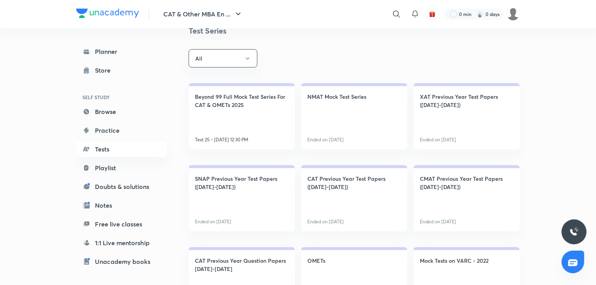
scroll to position [115, 0]
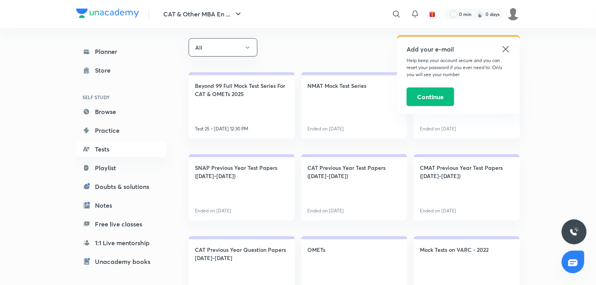
click at [502, 43] on div "Add your e-mail Help keep your account secure and you can reset your password i…" at bounding box center [458, 75] width 123 height 77
click at [507, 51] on icon at bounding box center [505, 49] width 9 height 9
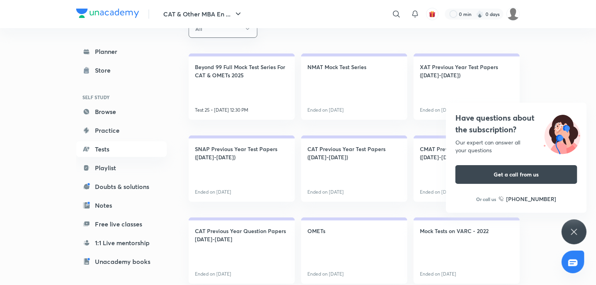
scroll to position [129, 0]
